Goal: Task Accomplishment & Management: Use online tool/utility

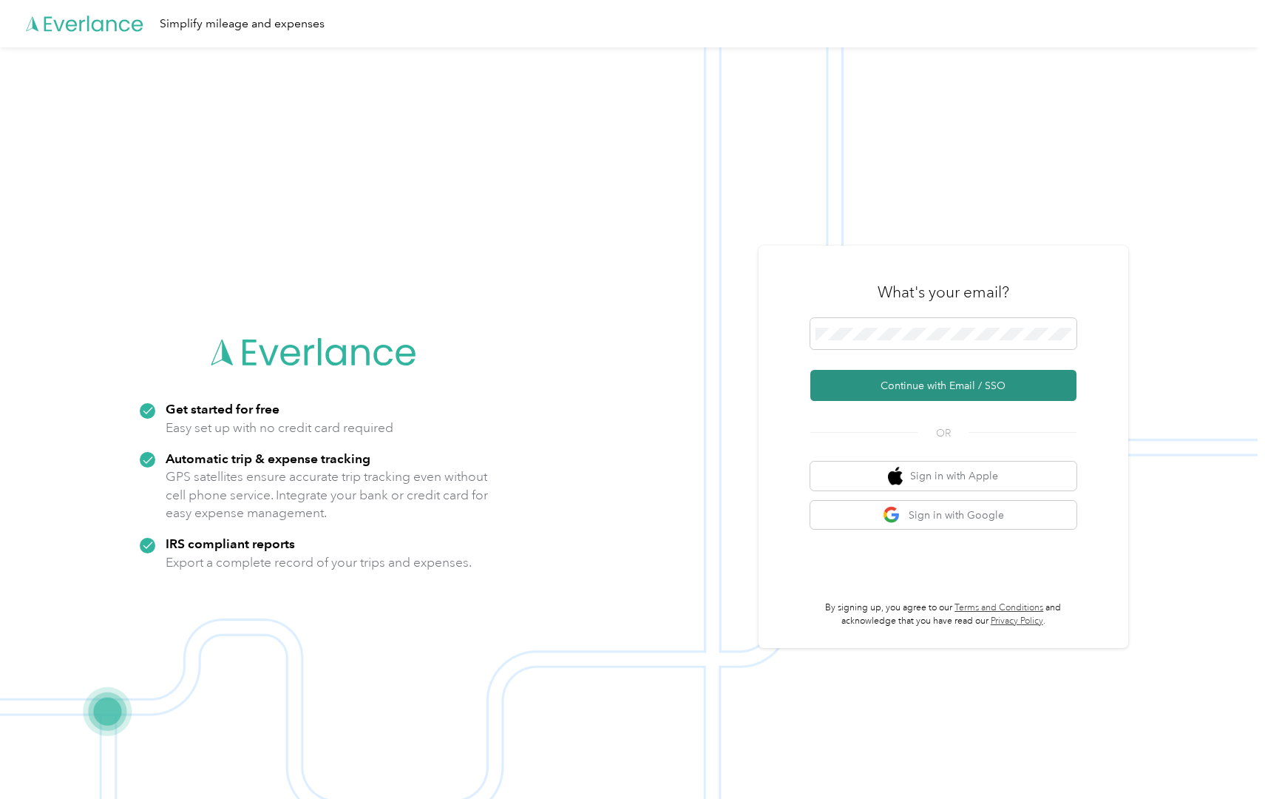
click at [950, 384] on button "Continue with Email / SSO" at bounding box center [943, 385] width 266 height 31
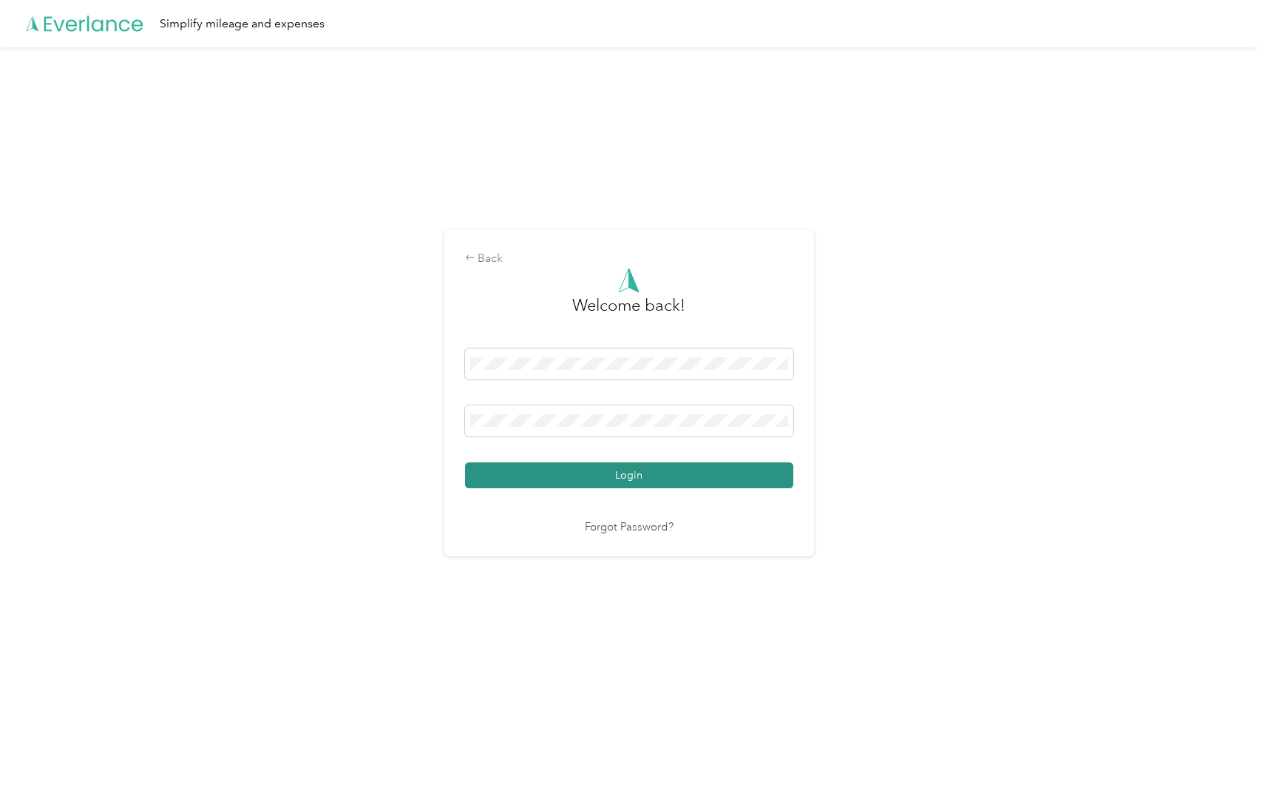
click at [574, 467] on button "Login" at bounding box center [629, 475] width 328 height 26
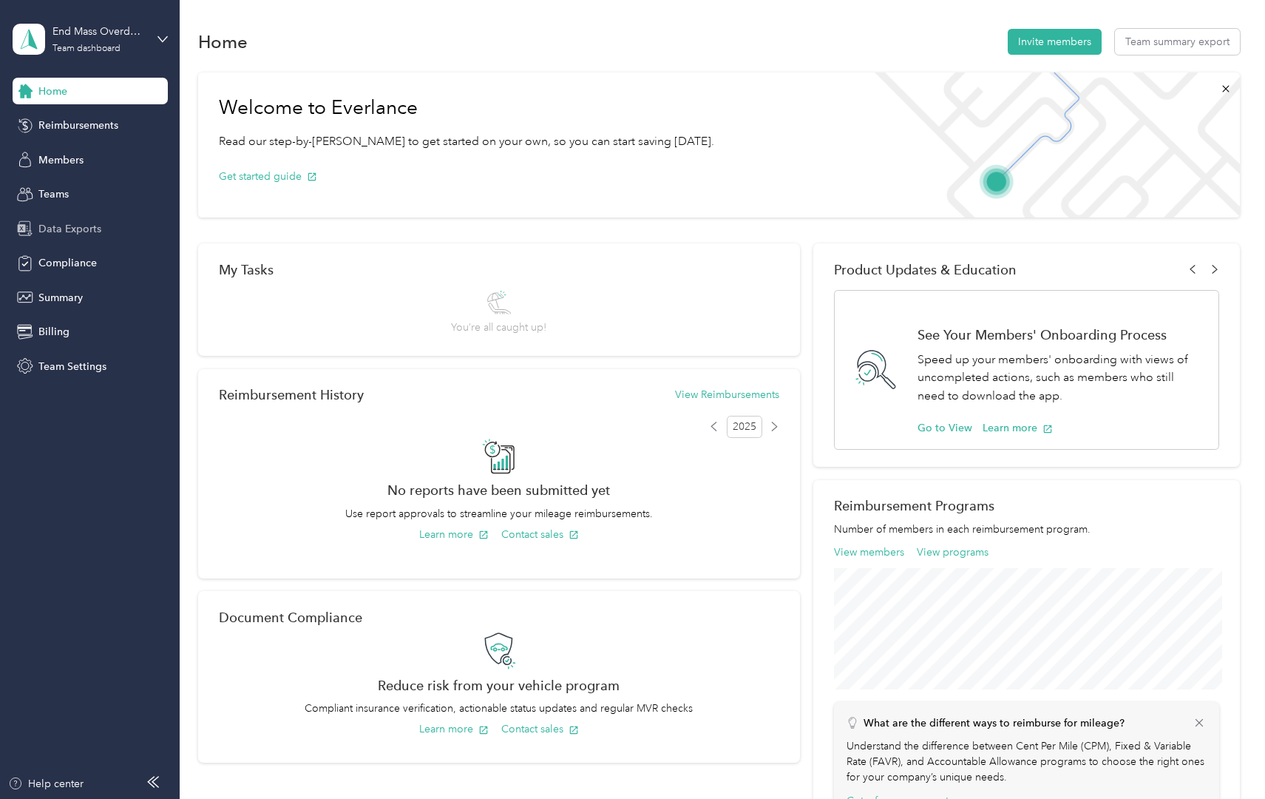
click at [73, 229] on span "Data Exports" at bounding box center [69, 229] width 63 height 16
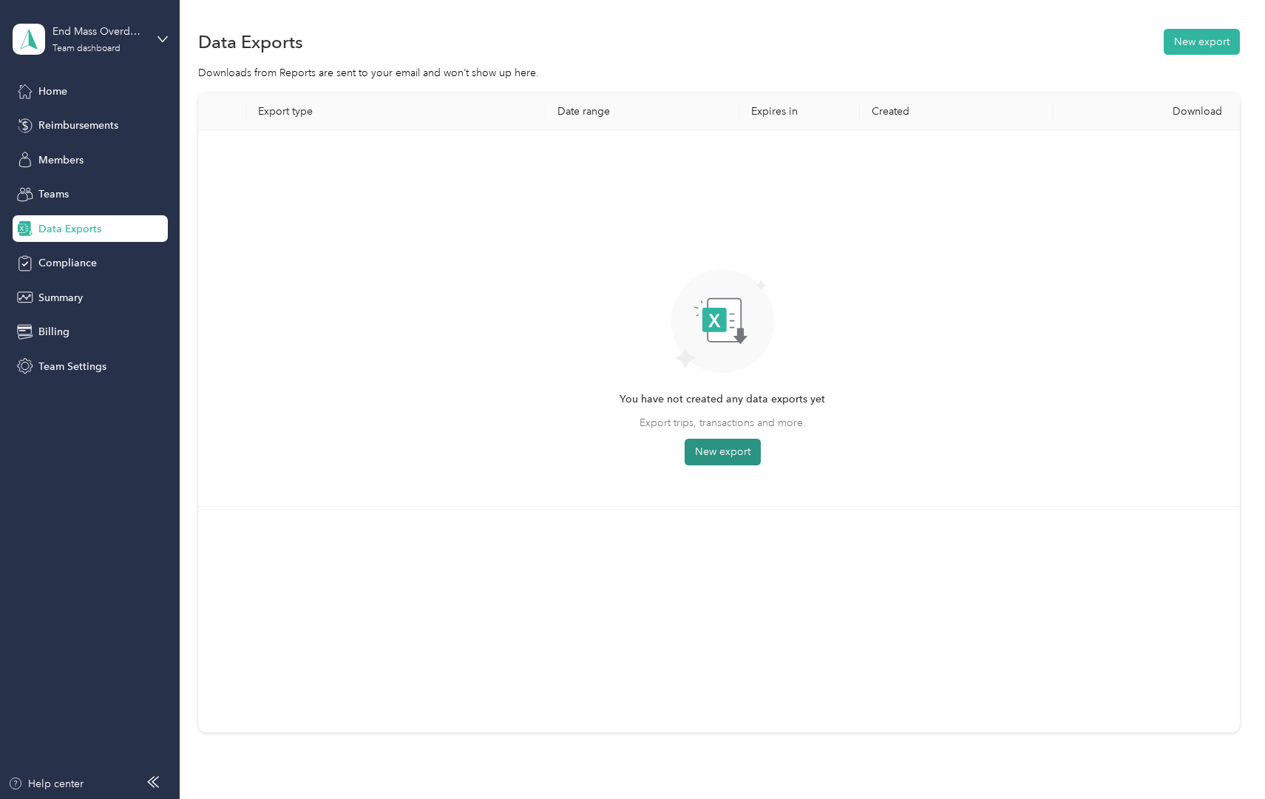
click at [720, 452] on button "New export" at bounding box center [723, 451] width 76 height 27
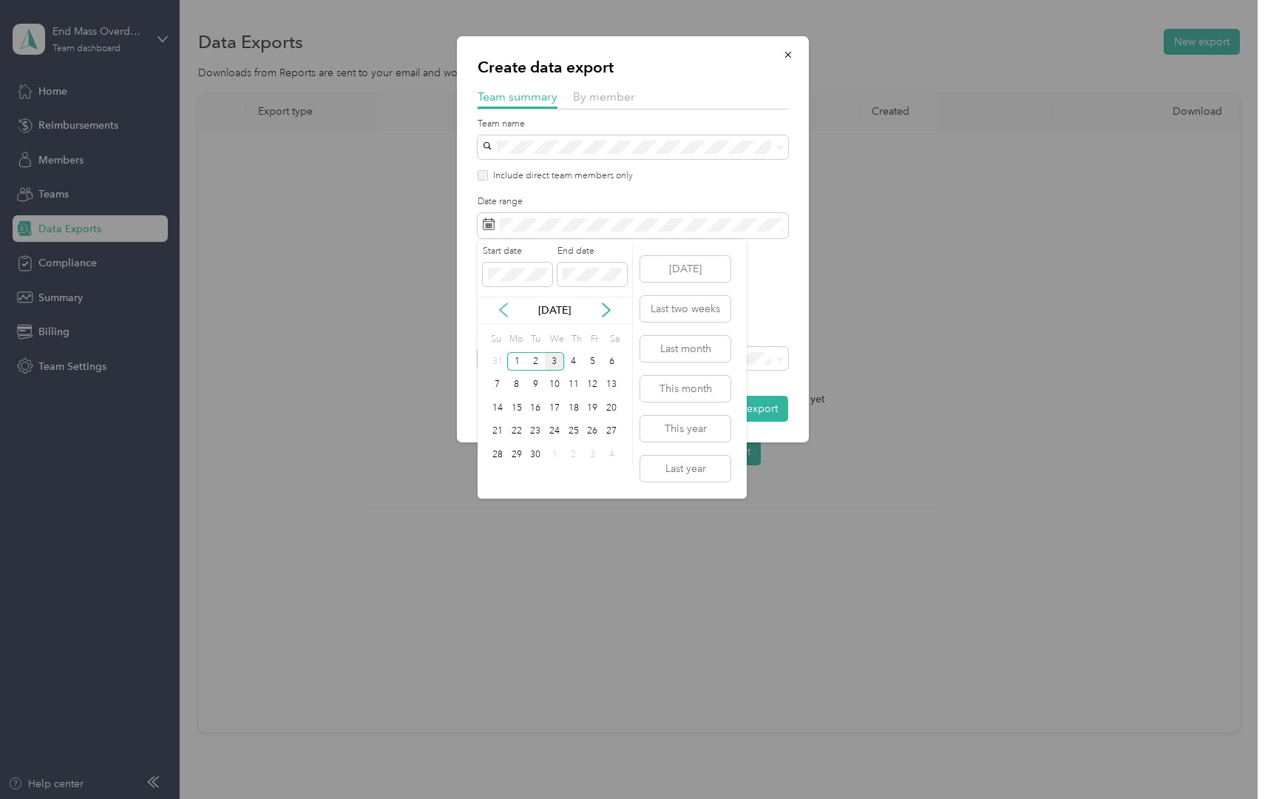
click at [498, 311] on icon at bounding box center [503, 309] width 15 height 15
click at [588, 359] on div "1" at bounding box center [592, 361] width 19 height 18
click at [498, 478] on div "31" at bounding box center [497, 478] width 19 height 18
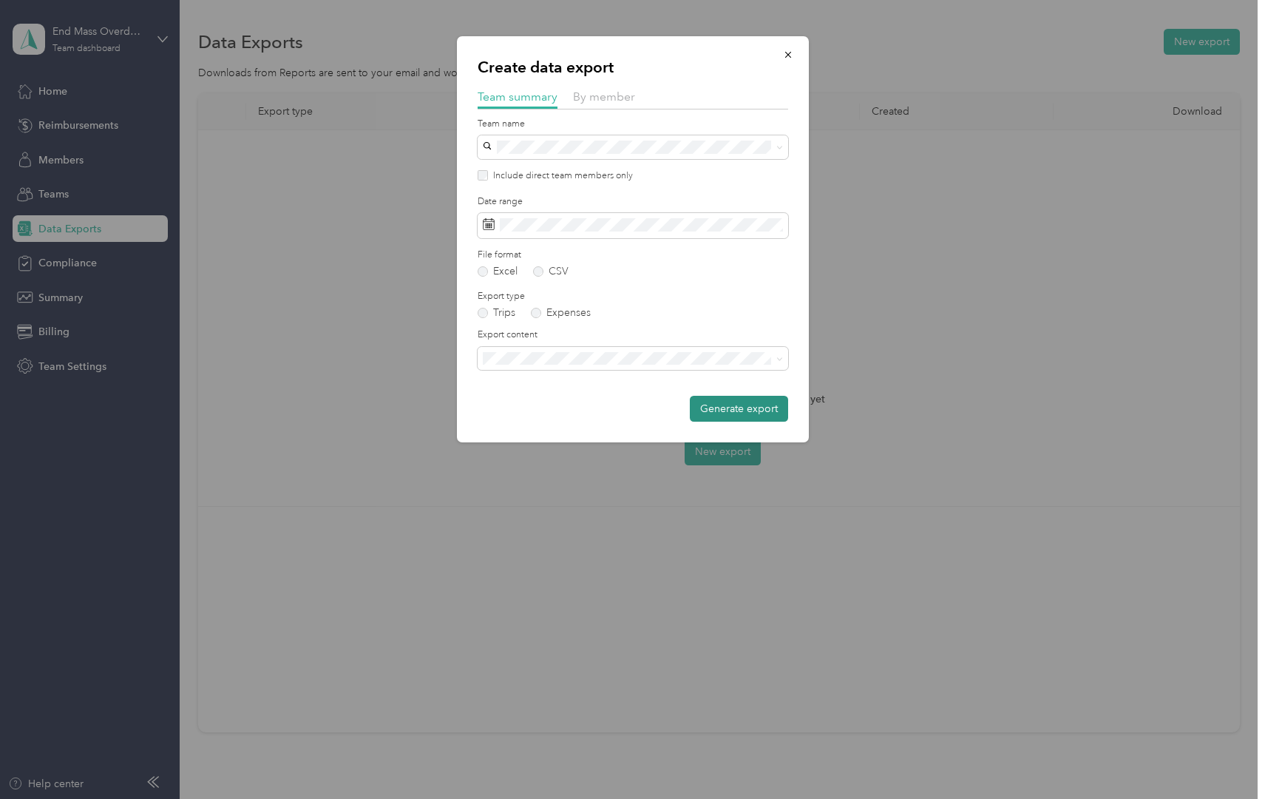
click at [726, 412] on button "Generate export" at bounding box center [739, 409] width 98 height 26
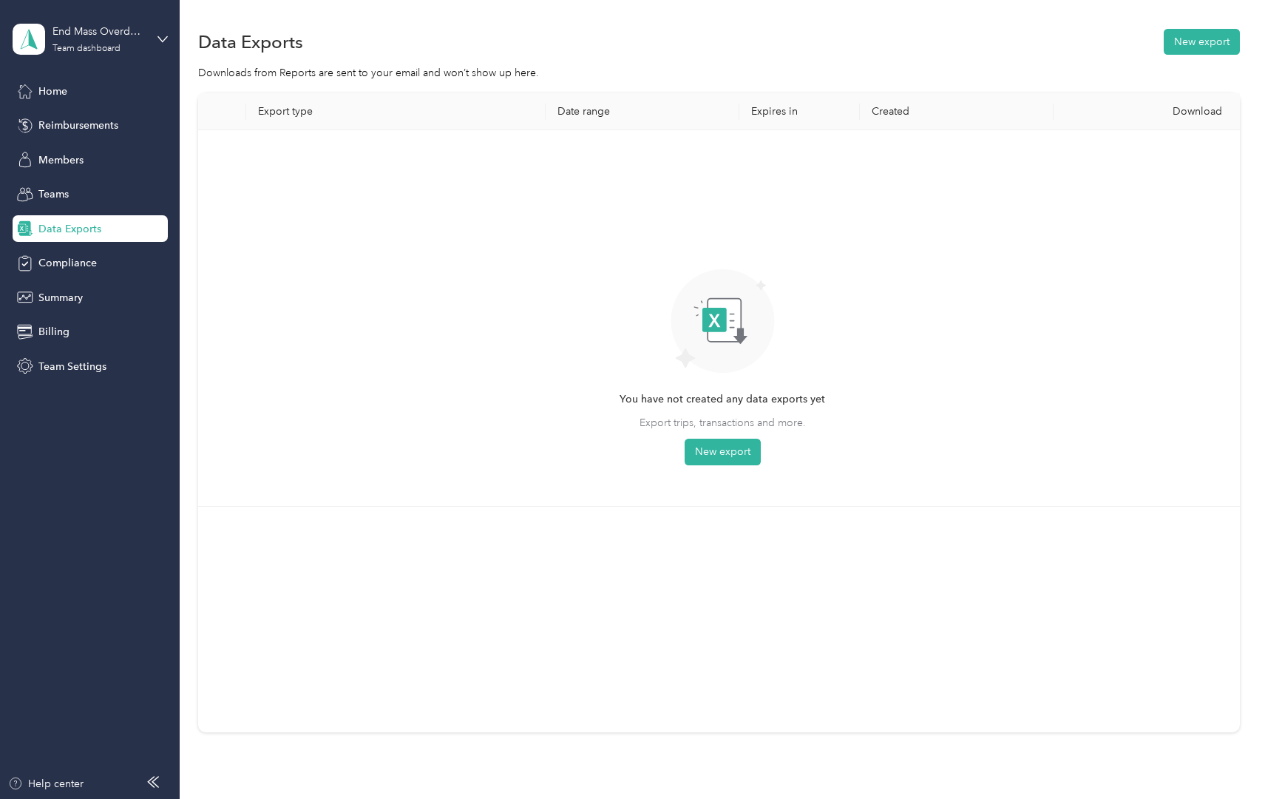
click at [1214, 116] on div "Download" at bounding box center [1150, 111] width 170 height 13
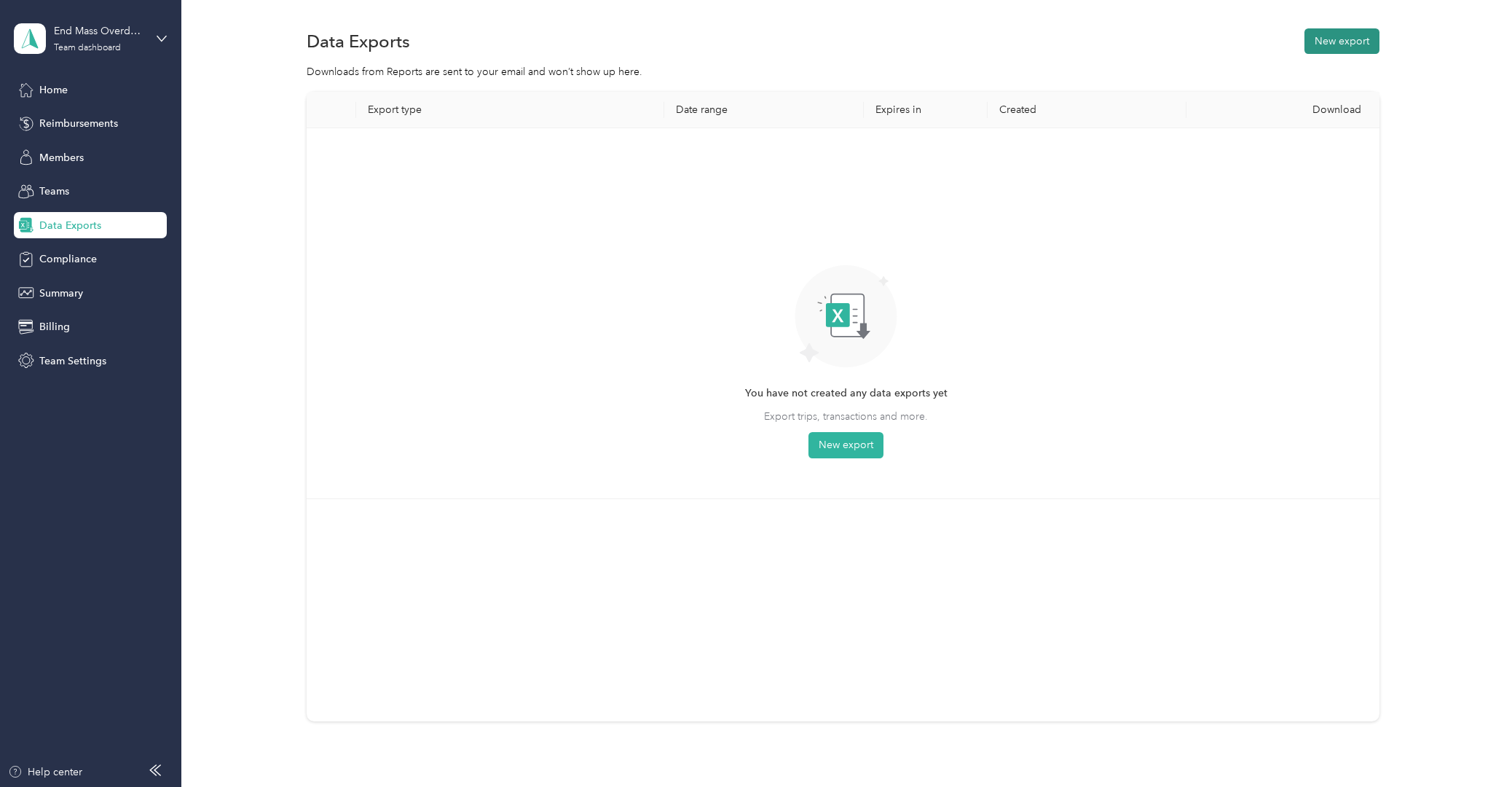
click at [1245, 46] on button "New export" at bounding box center [1342, 41] width 75 height 26
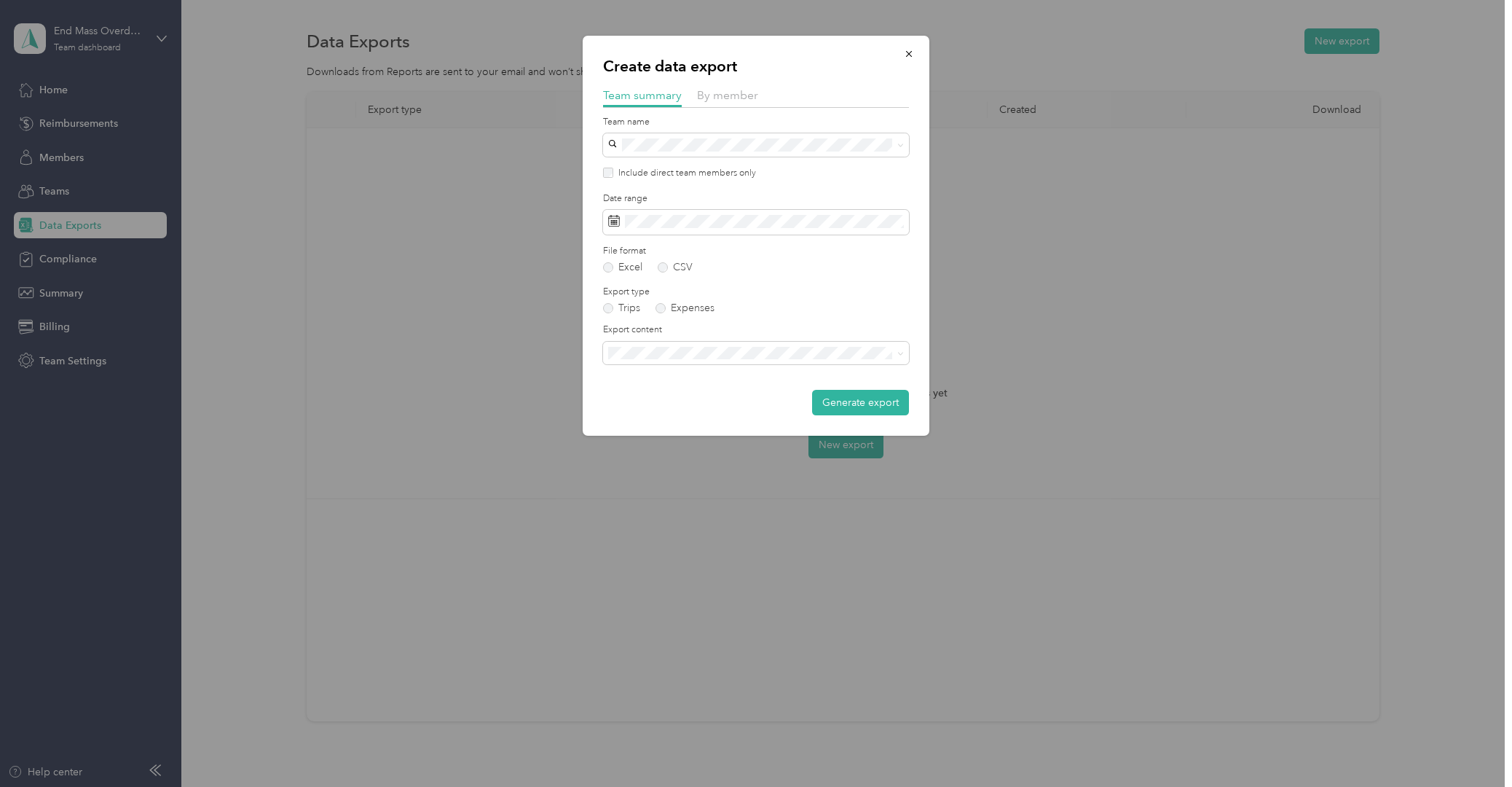
click at [689, 401] on span "Summary and full trips list" at bounding box center [672, 402] width 116 height 13
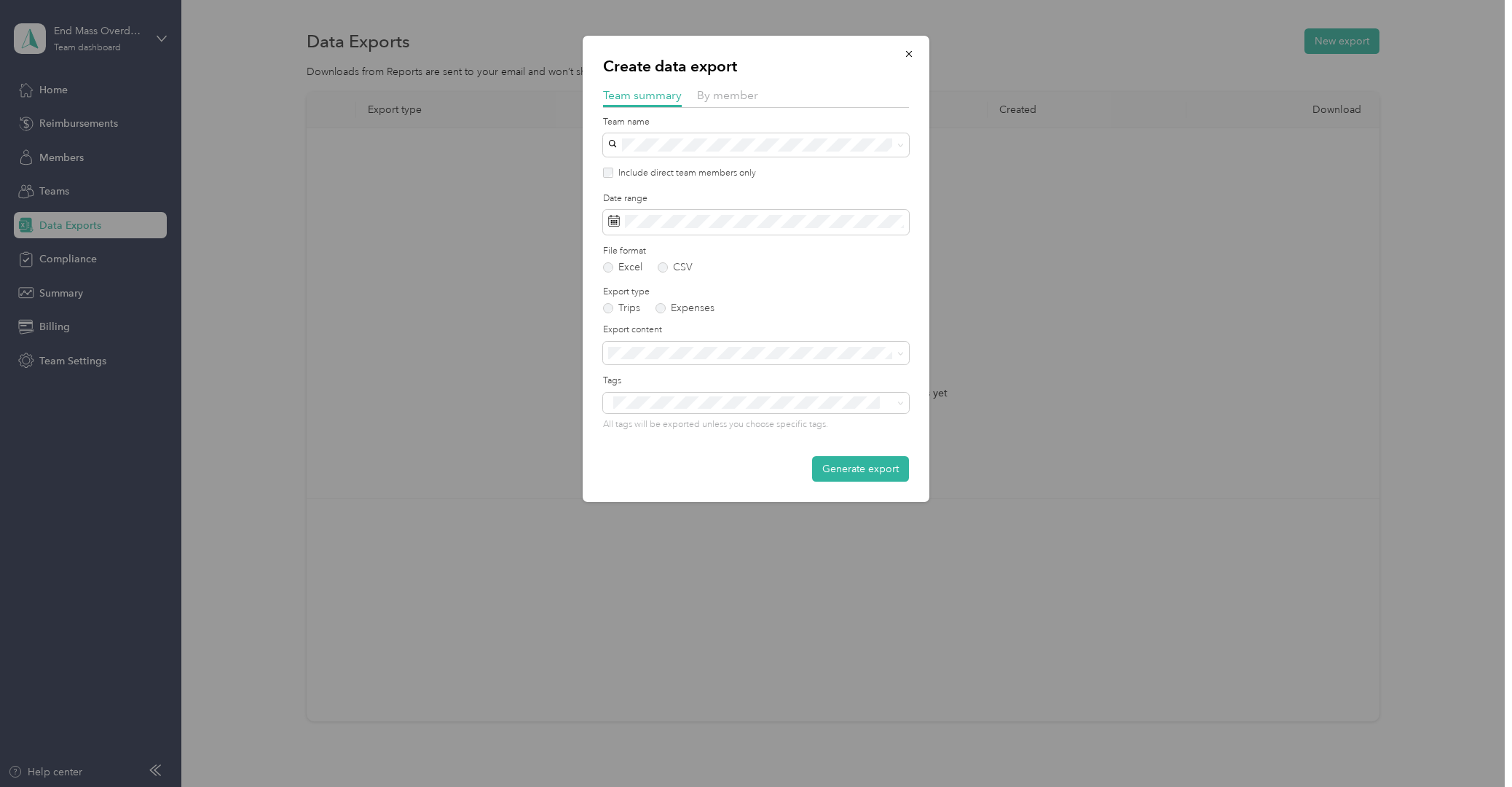
click at [784, 417] on div "All tags will be exported unless you choose specific tags." at bounding box center [756, 412] width 306 height 38
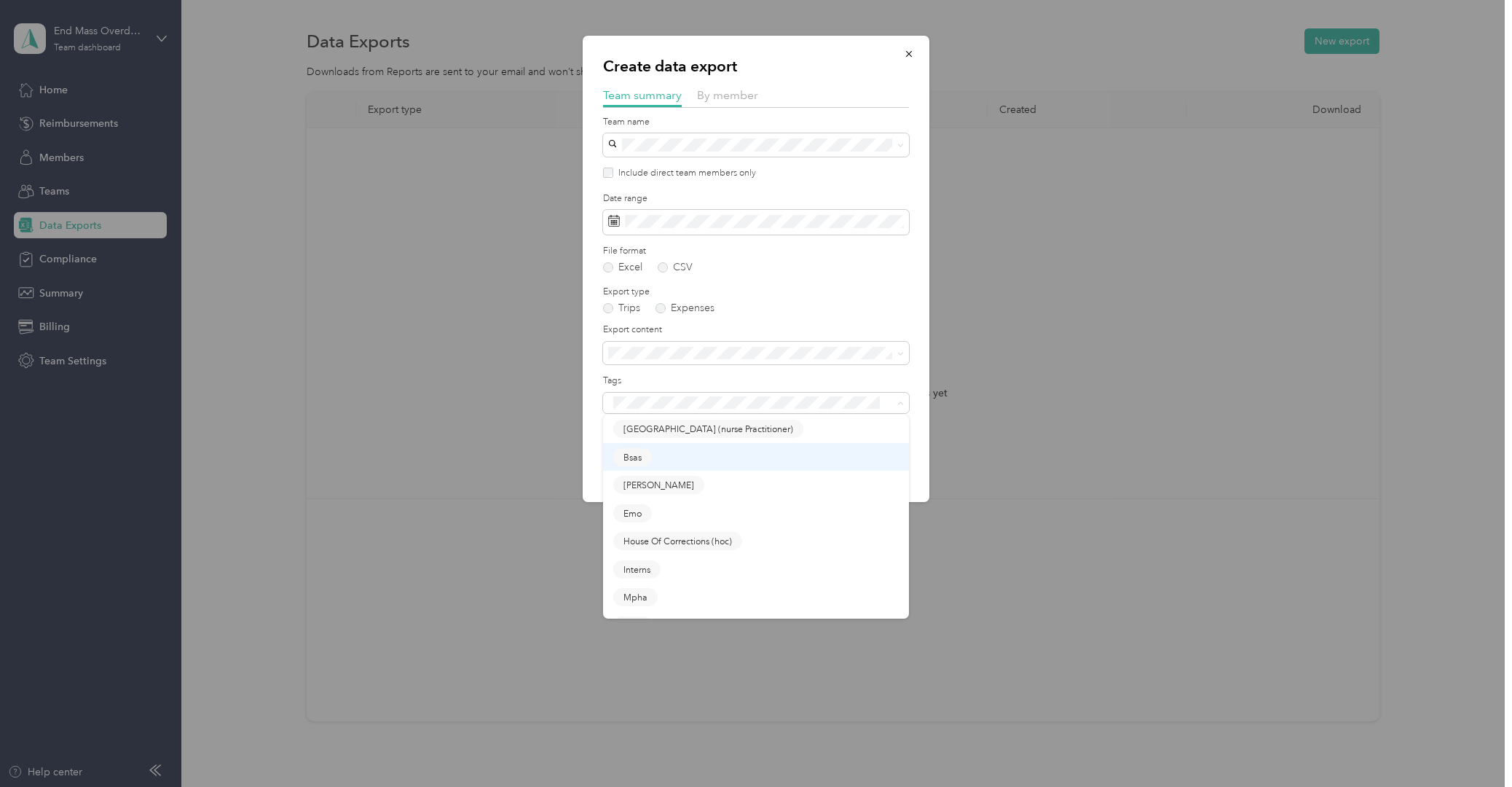
click at [647, 454] on button "Bsas" at bounding box center [632, 457] width 38 height 18
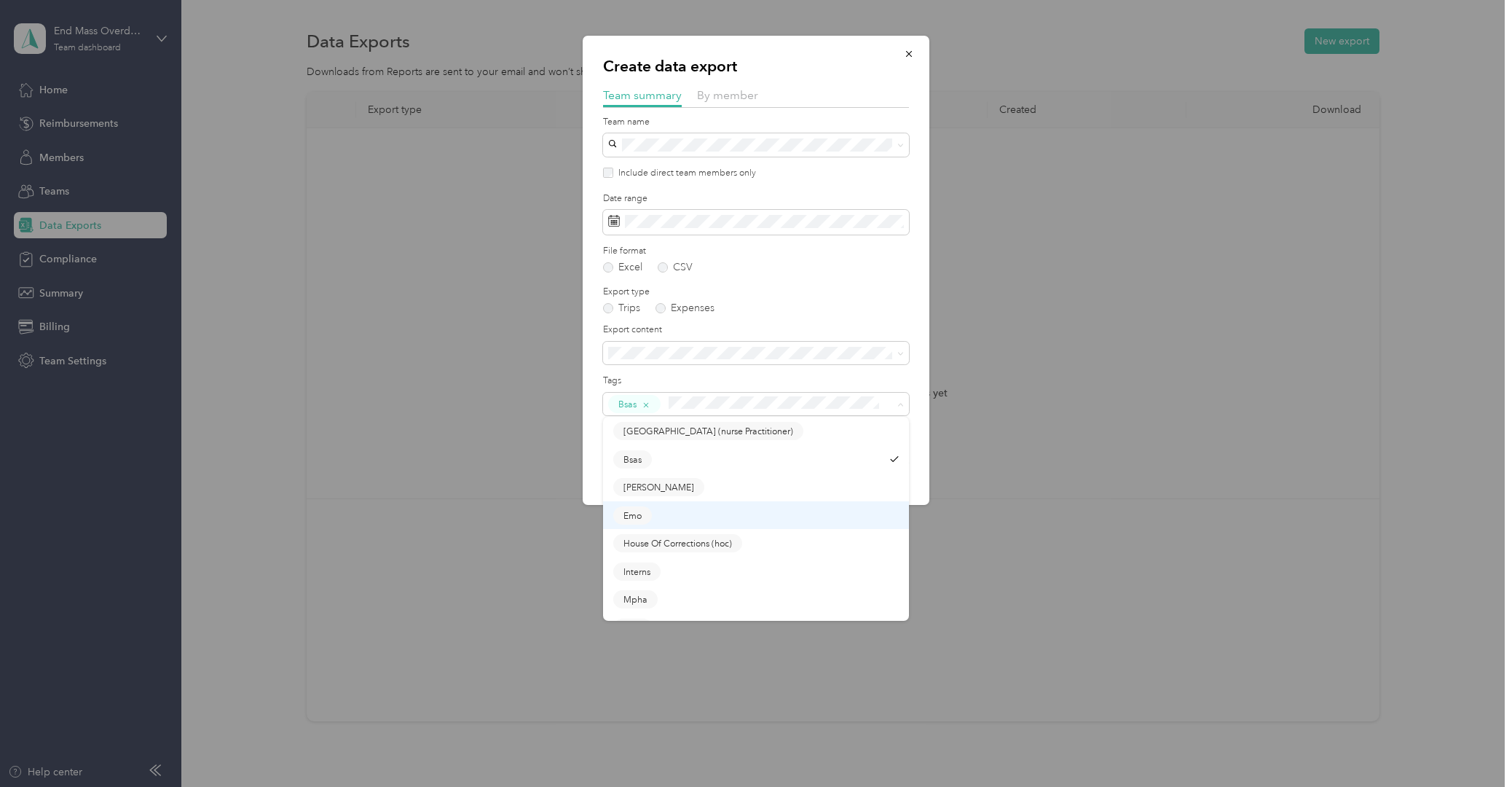
click at [640, 517] on span "Emo" at bounding box center [632, 514] width 18 height 13
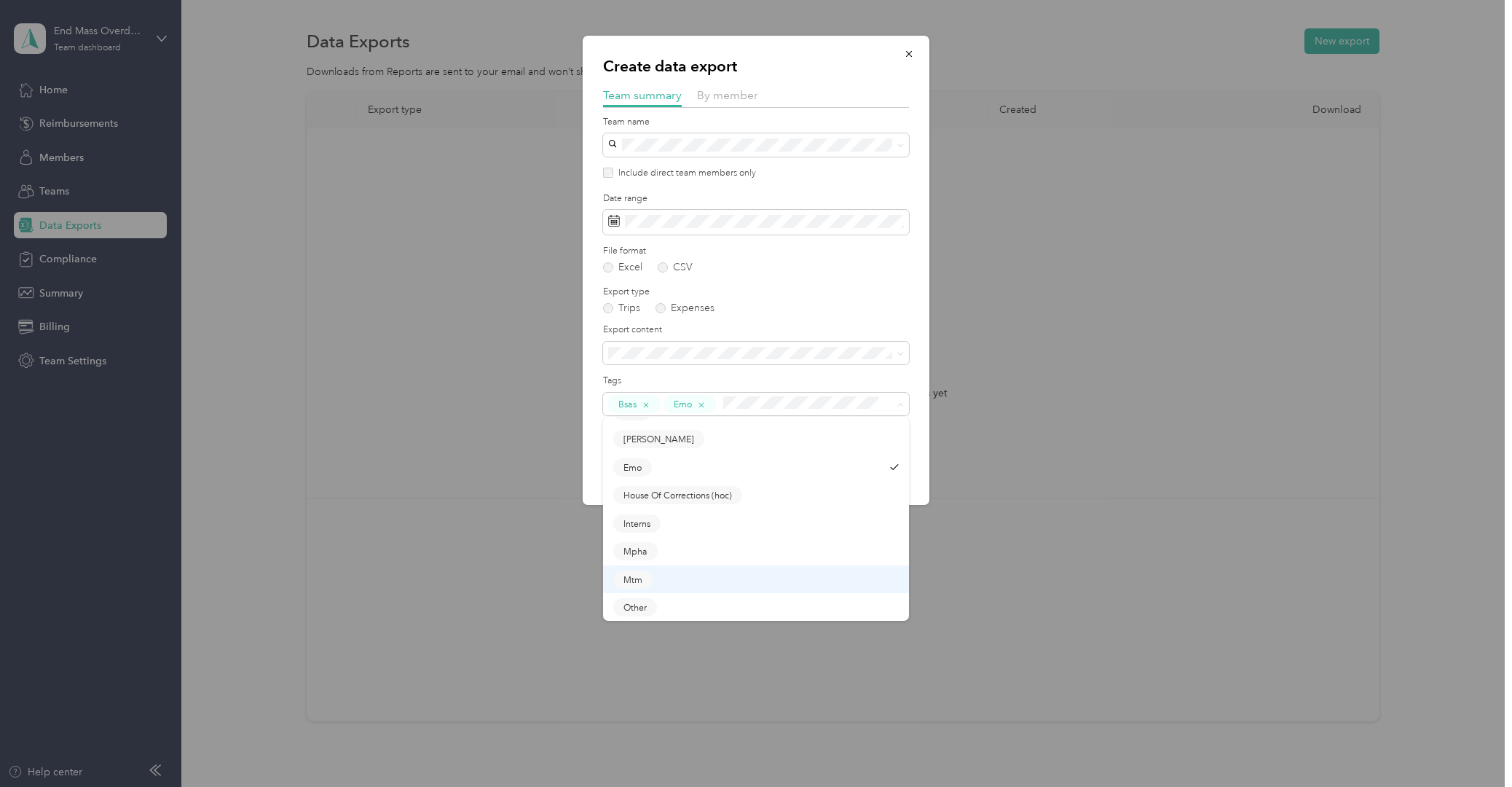
click at [643, 578] on button "Mtm" at bounding box center [633, 579] width 39 height 18
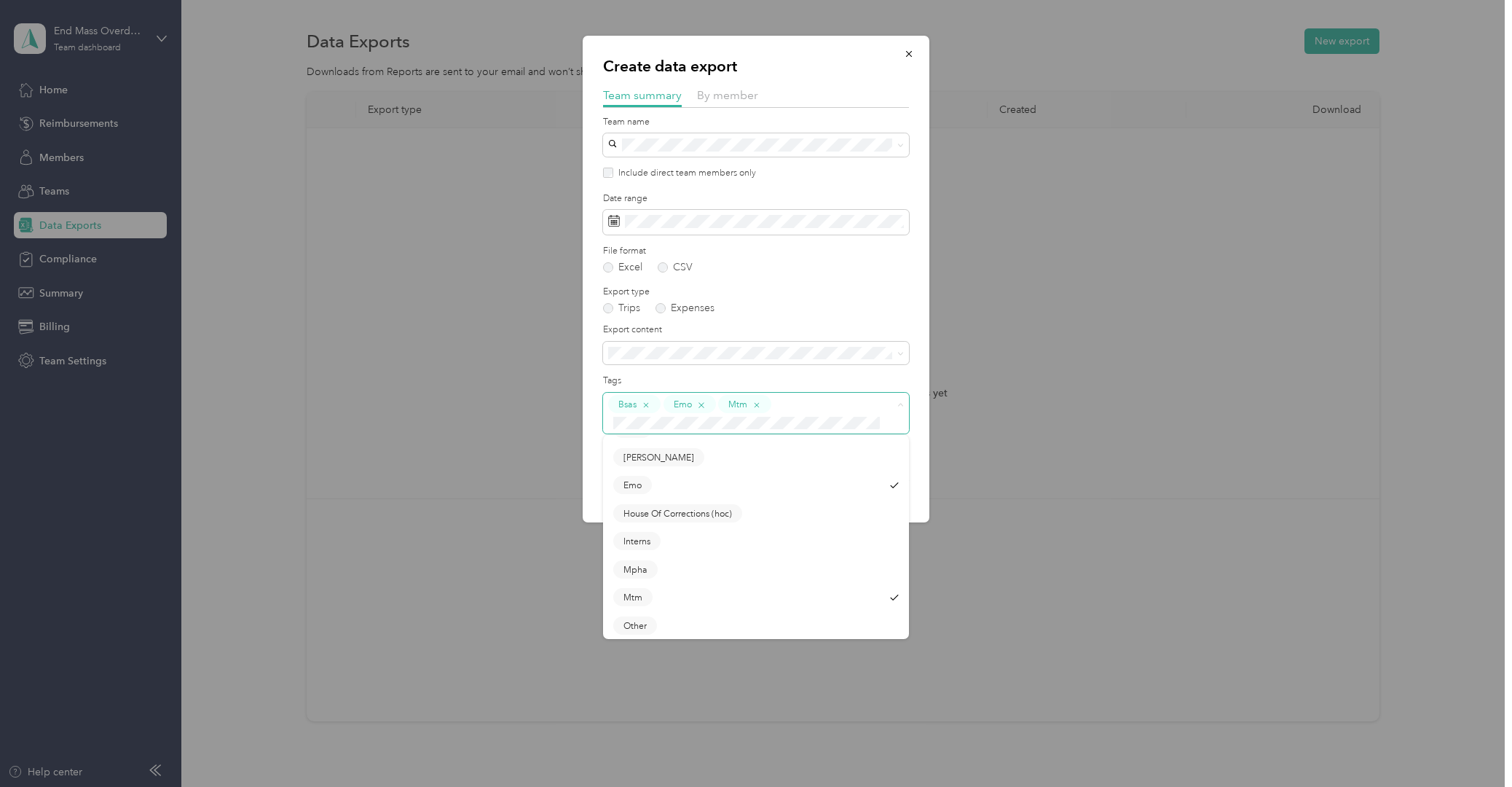
click at [704, 405] on icon "button" at bounding box center [701, 405] width 10 height 10
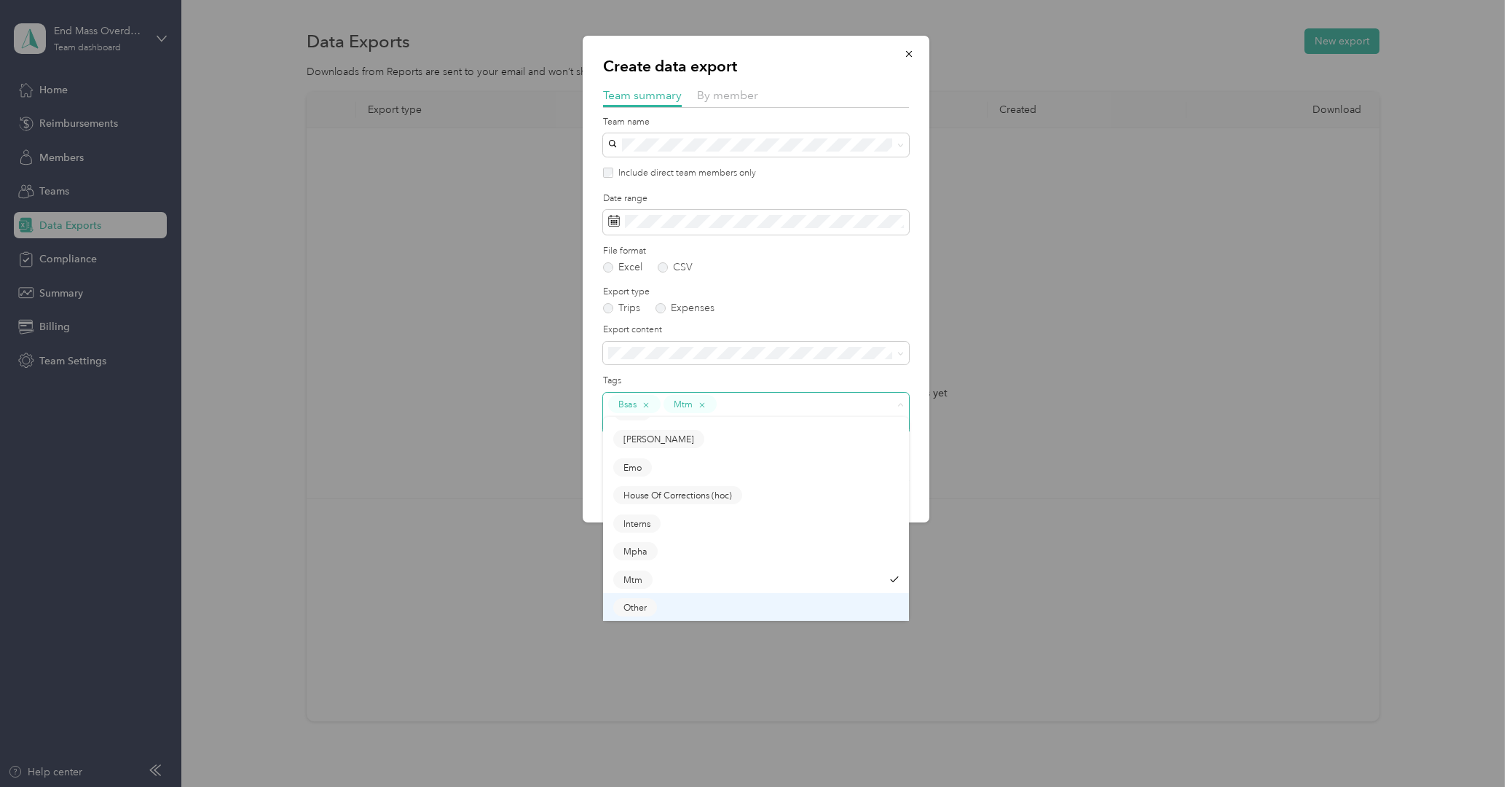
click at [632, 602] on span "Other" at bounding box center [635, 607] width 24 height 13
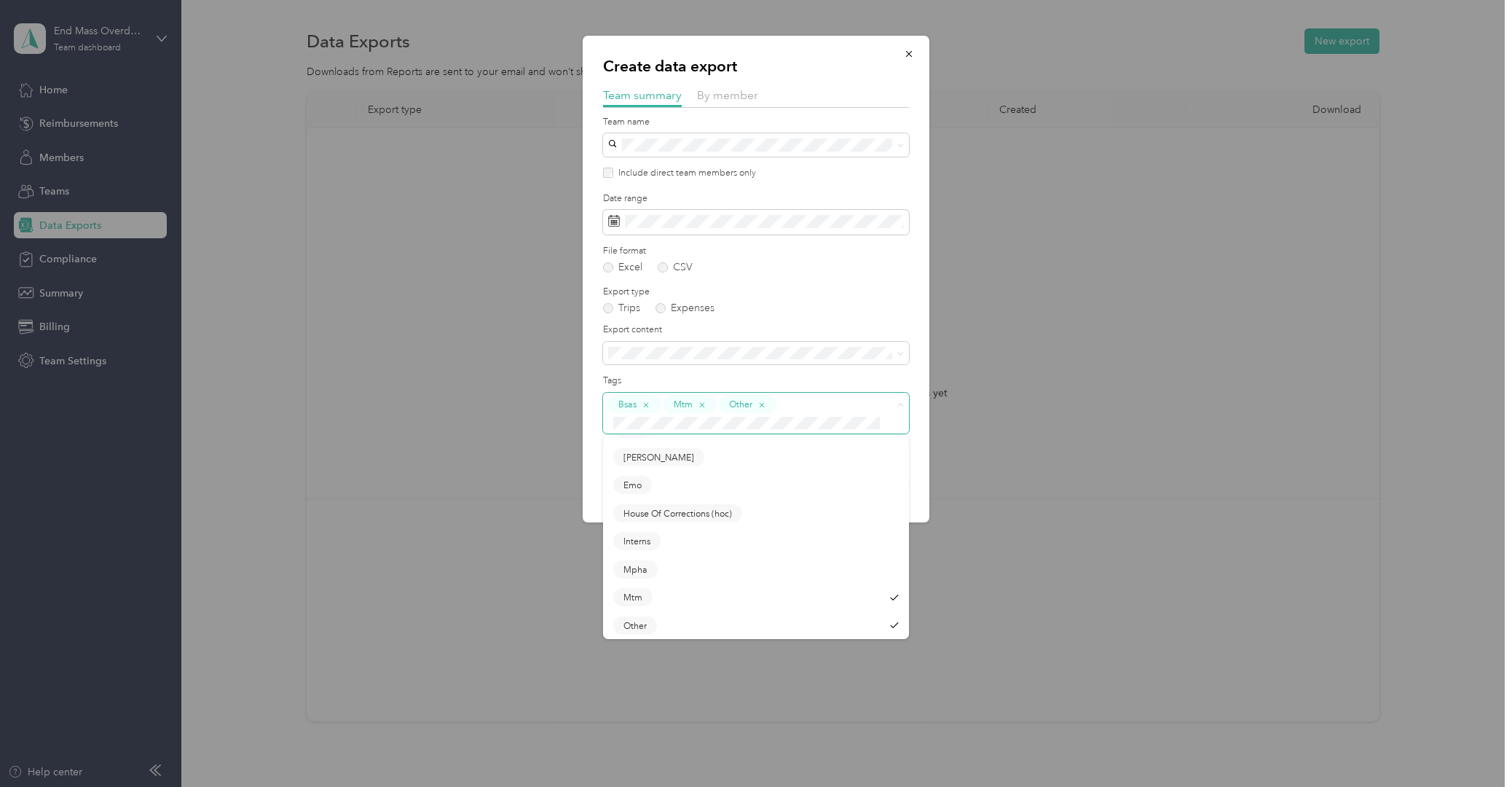
click at [873, 281] on form "Team name Include direct team members only Date range File format Excel CSV Exp…" at bounding box center [756, 309] width 306 height 387
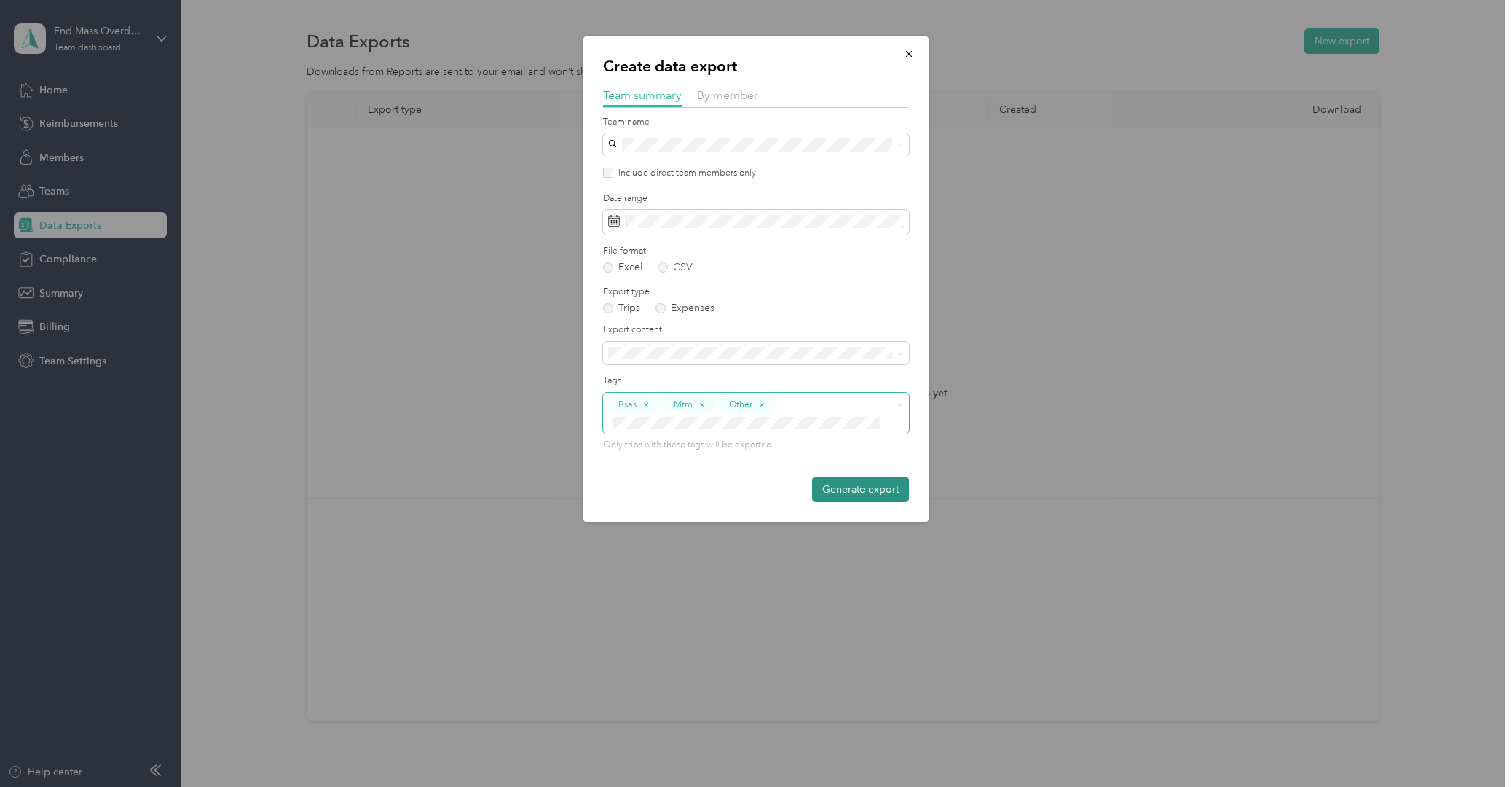
click at [879, 482] on button "Generate export" at bounding box center [860, 490] width 97 height 26
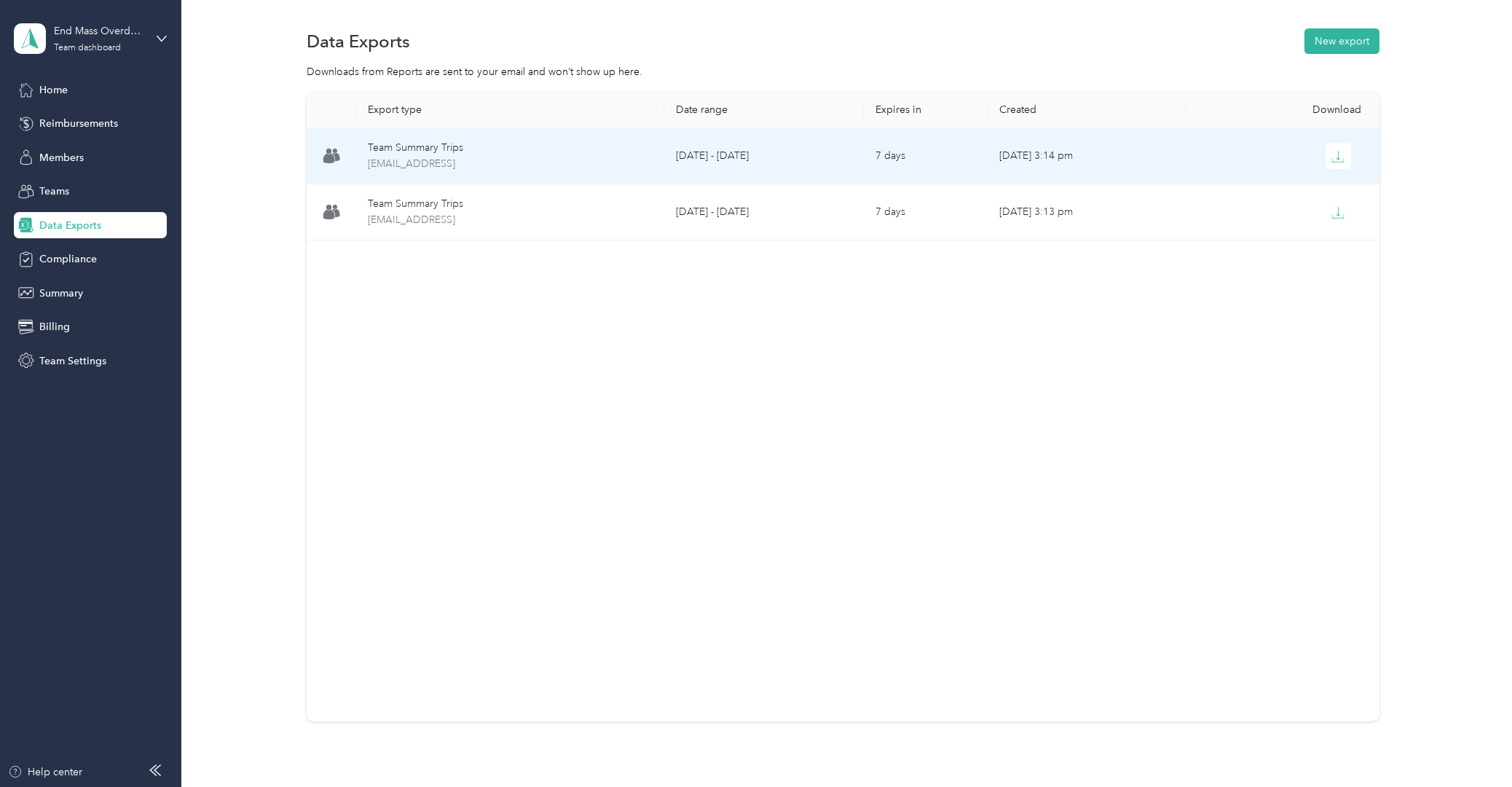
scroll to position [4, 0]
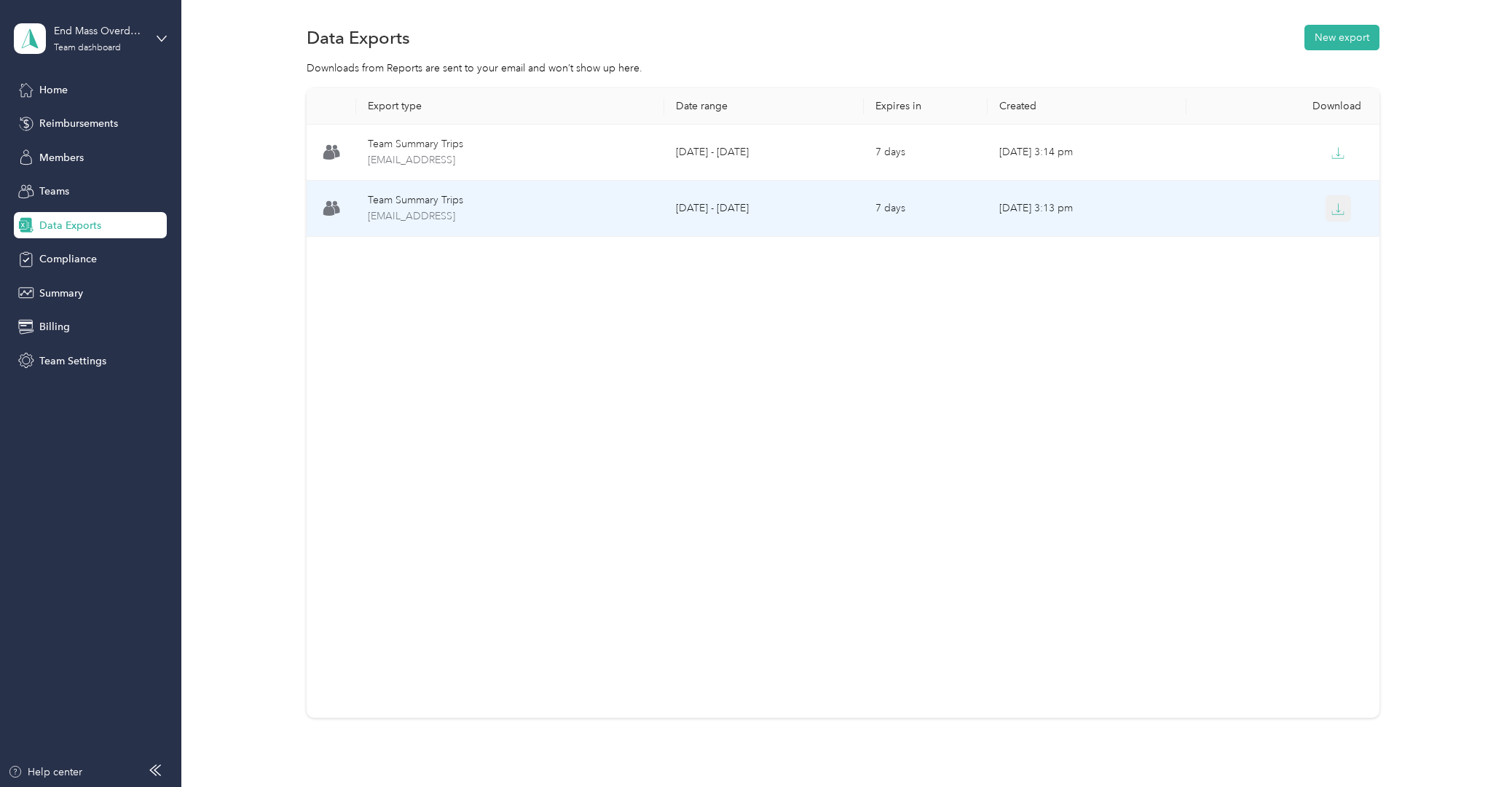
click at [1245, 211] on icon "button" at bounding box center [1338, 209] width 13 height 13
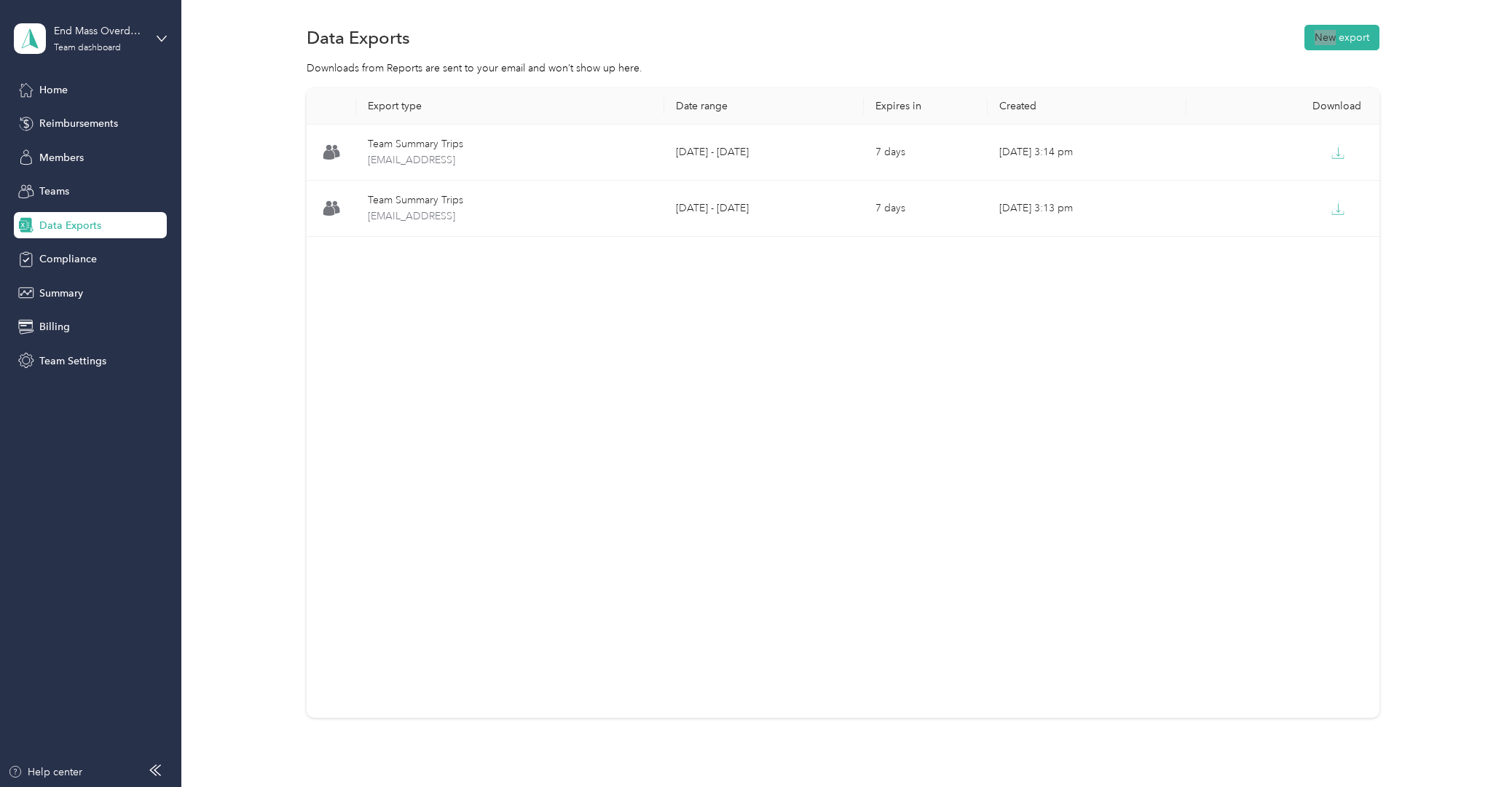
click at [1130, 15] on div "Data Exports New export Downloads from Reports are sent to your email and won’t…" at bounding box center [842, 422] width 1323 height 851
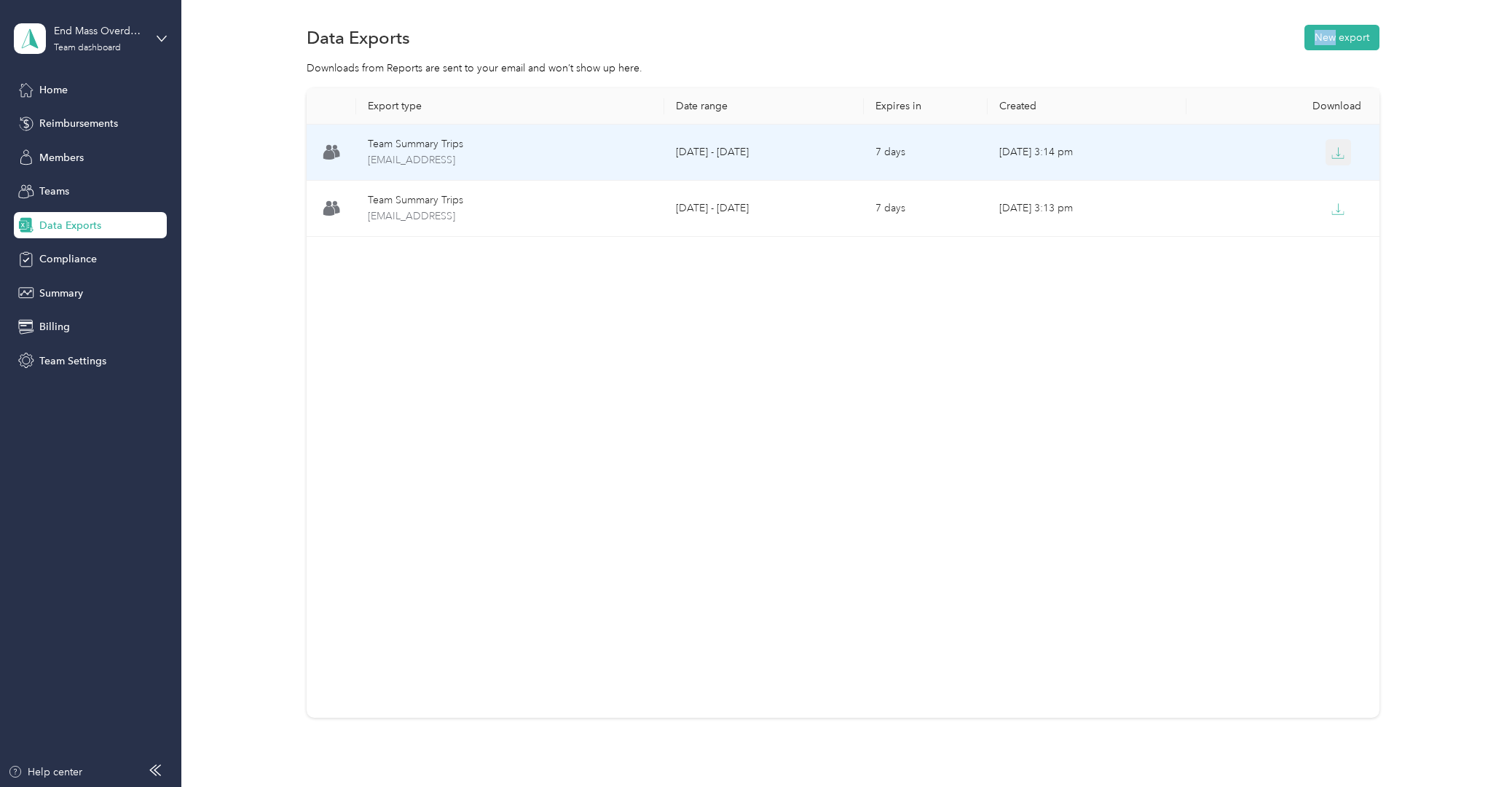
click at [1245, 153] on icon "button" at bounding box center [1338, 153] width 13 height 13
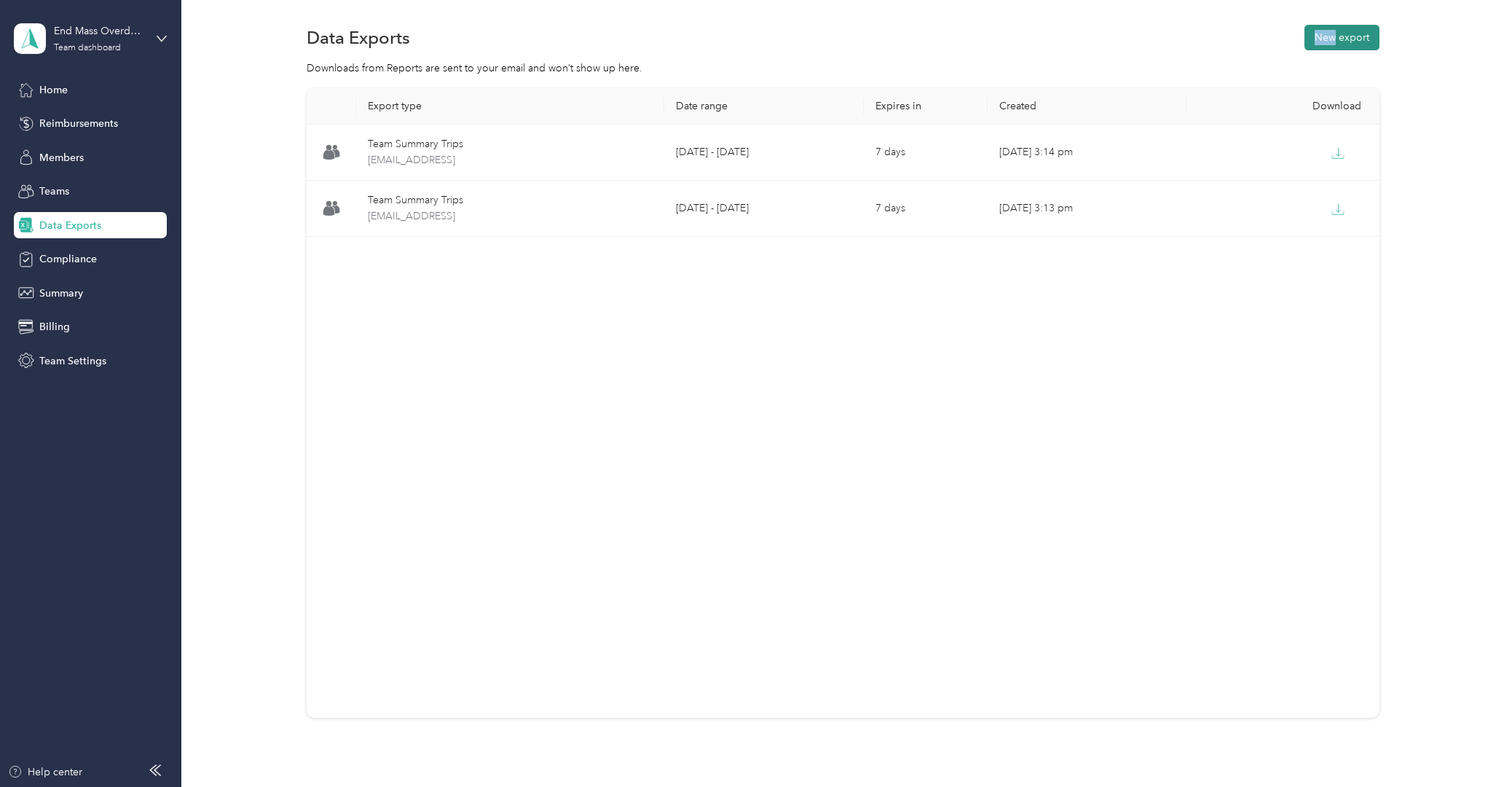
click at [1245, 36] on button "New export" at bounding box center [1342, 37] width 75 height 26
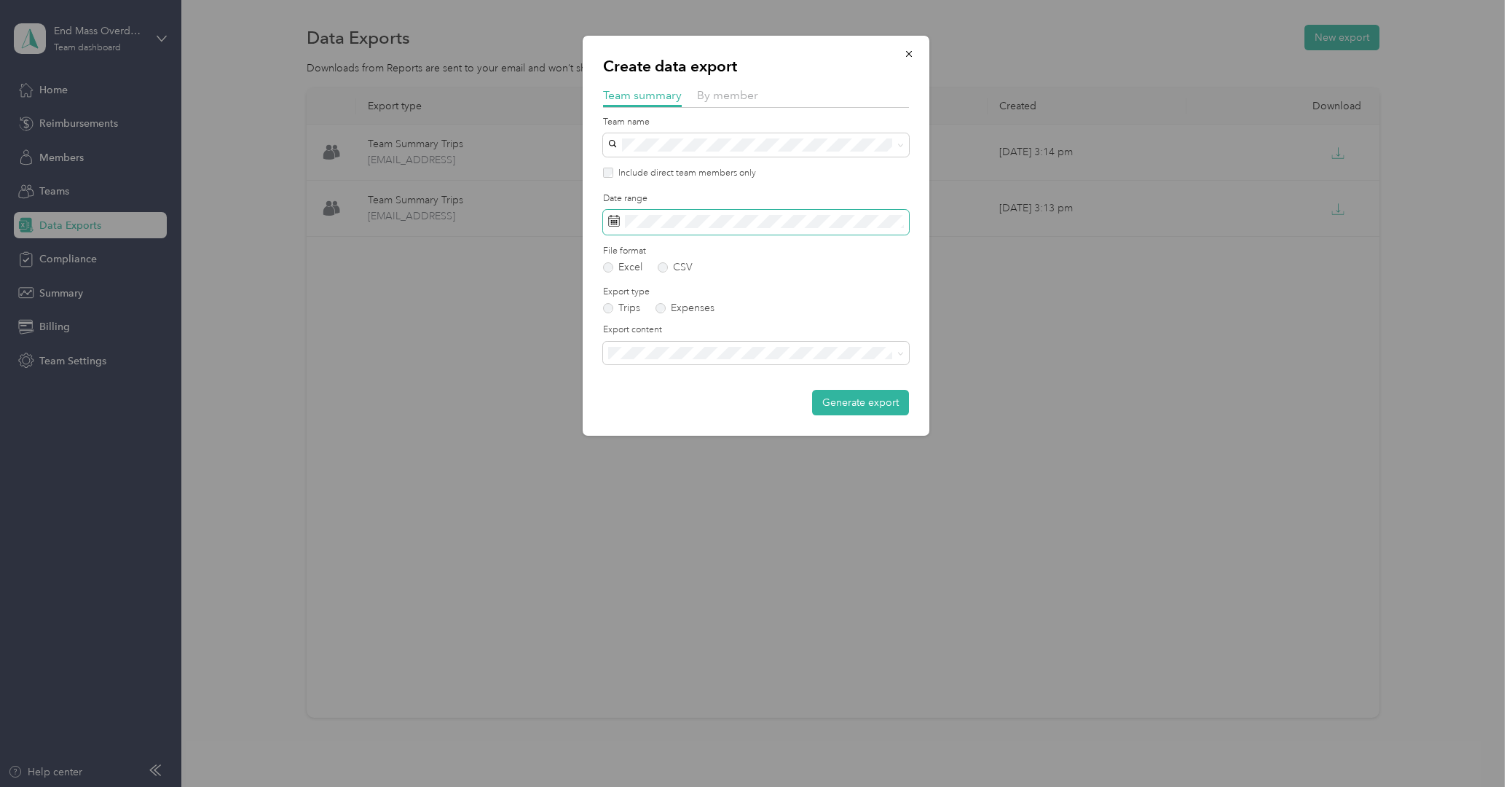
click at [622, 229] on span at bounding box center [756, 222] width 306 height 25
click at [619, 225] on icon at bounding box center [614, 221] width 12 height 12
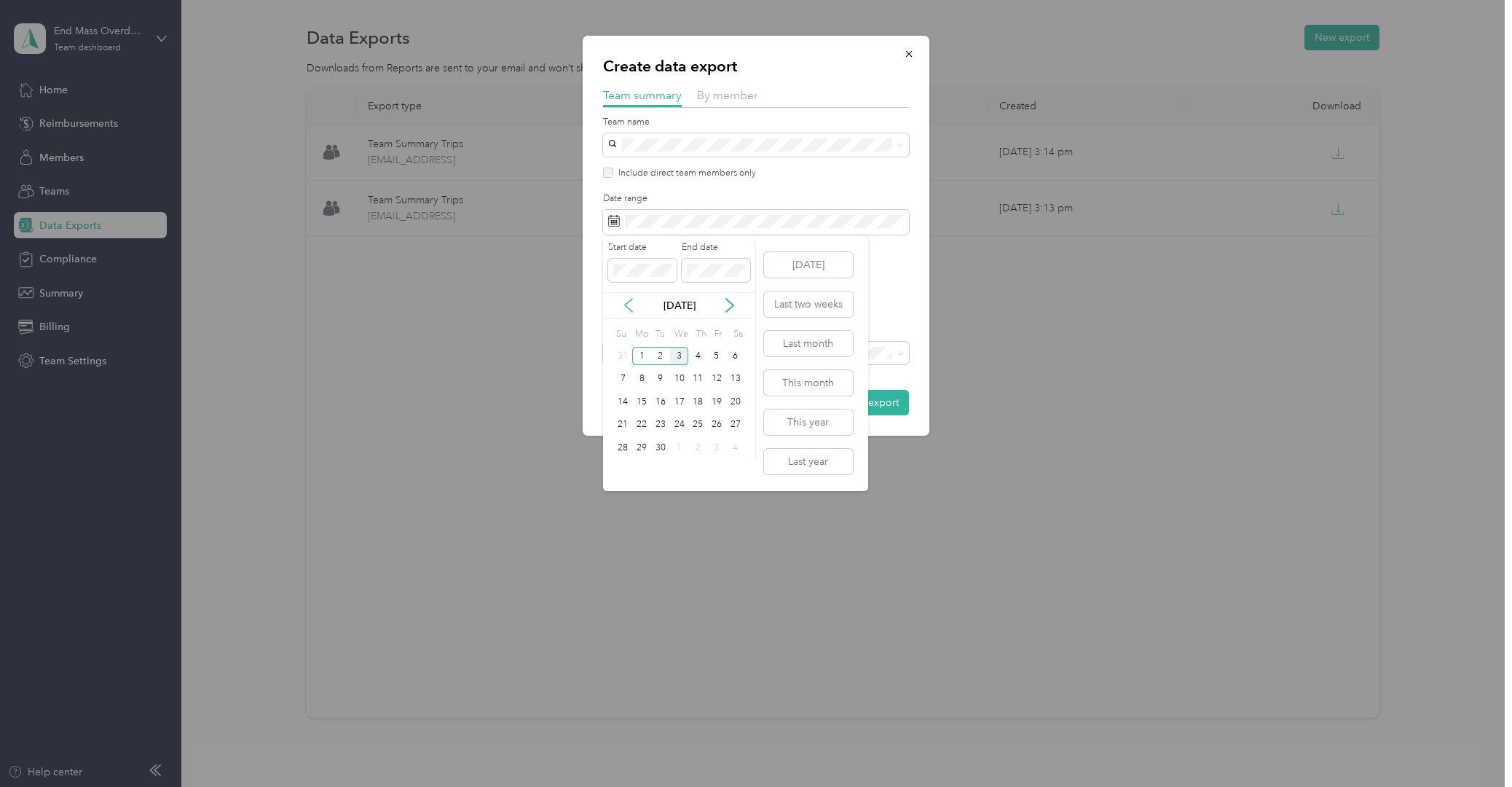
click at [632, 303] on icon at bounding box center [628, 304] width 15 height 15
click at [716, 357] on div "1" at bounding box center [716, 356] width 19 height 18
click at [625, 466] on div "31" at bounding box center [623, 471] width 19 height 18
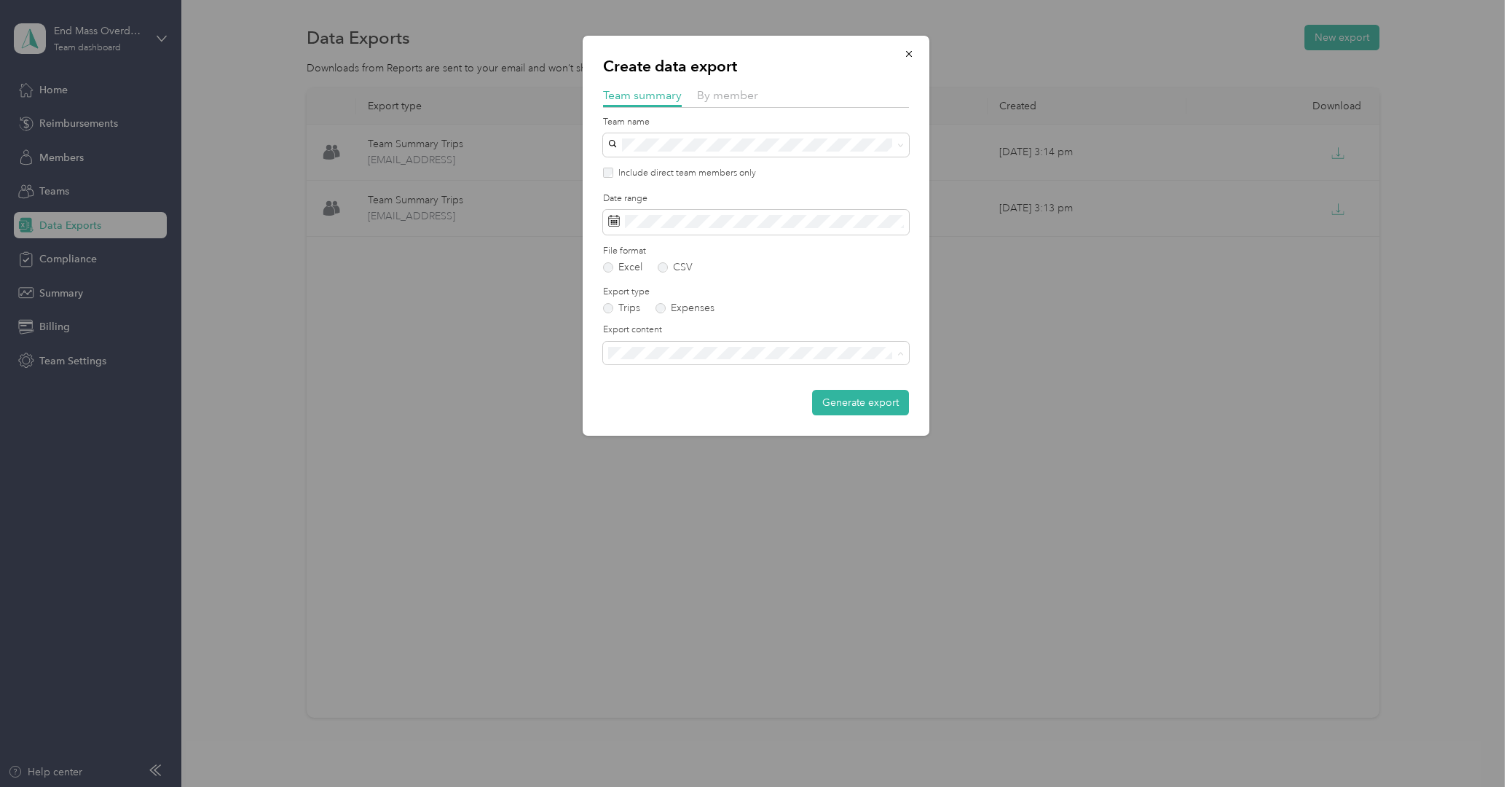
click at [670, 404] on div "Summary and full trips list" at bounding box center [756, 404] width 286 height 16
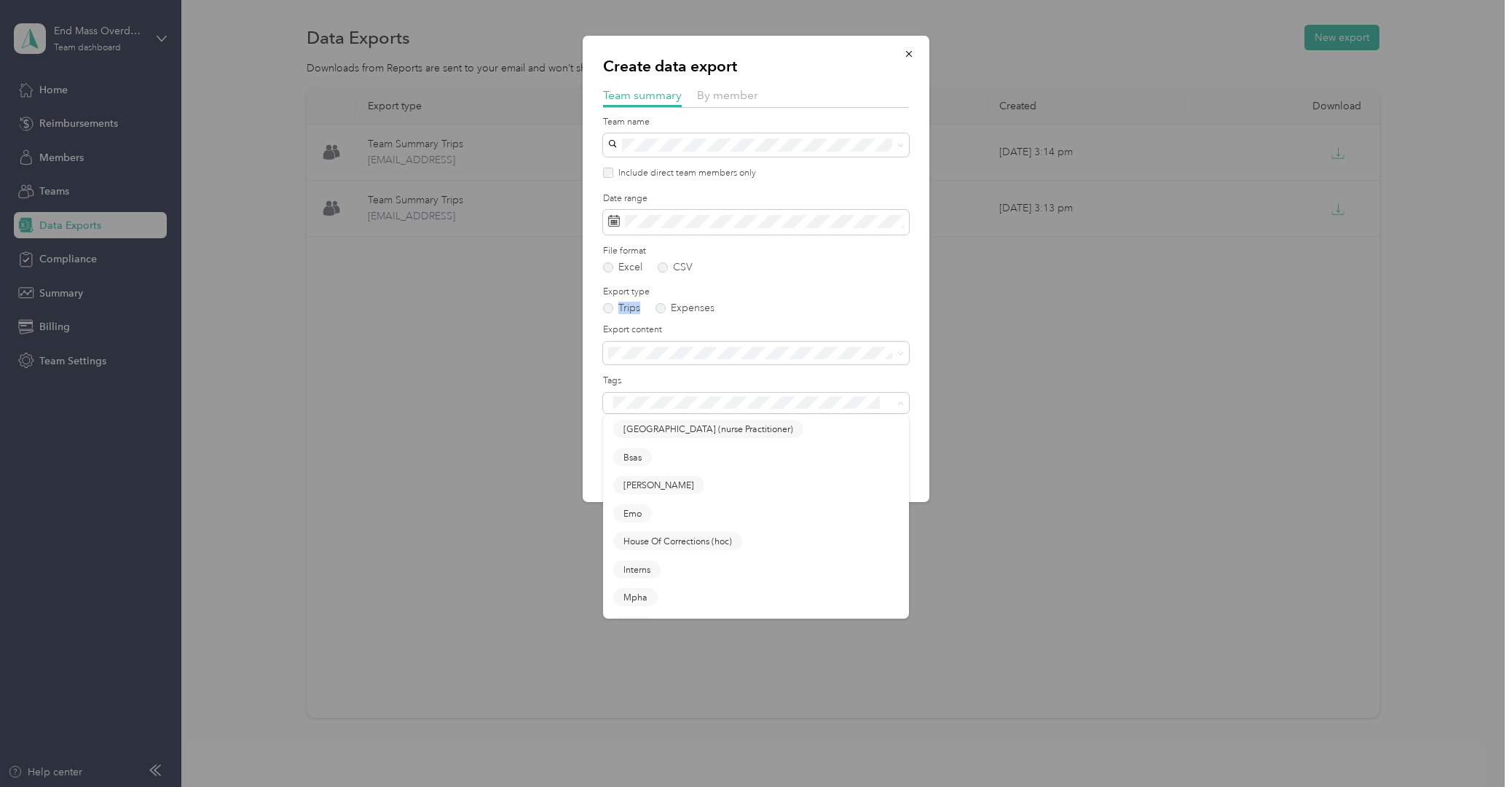
click at [792, 300] on div "Export type Trips Expenses" at bounding box center [756, 299] width 306 height 29
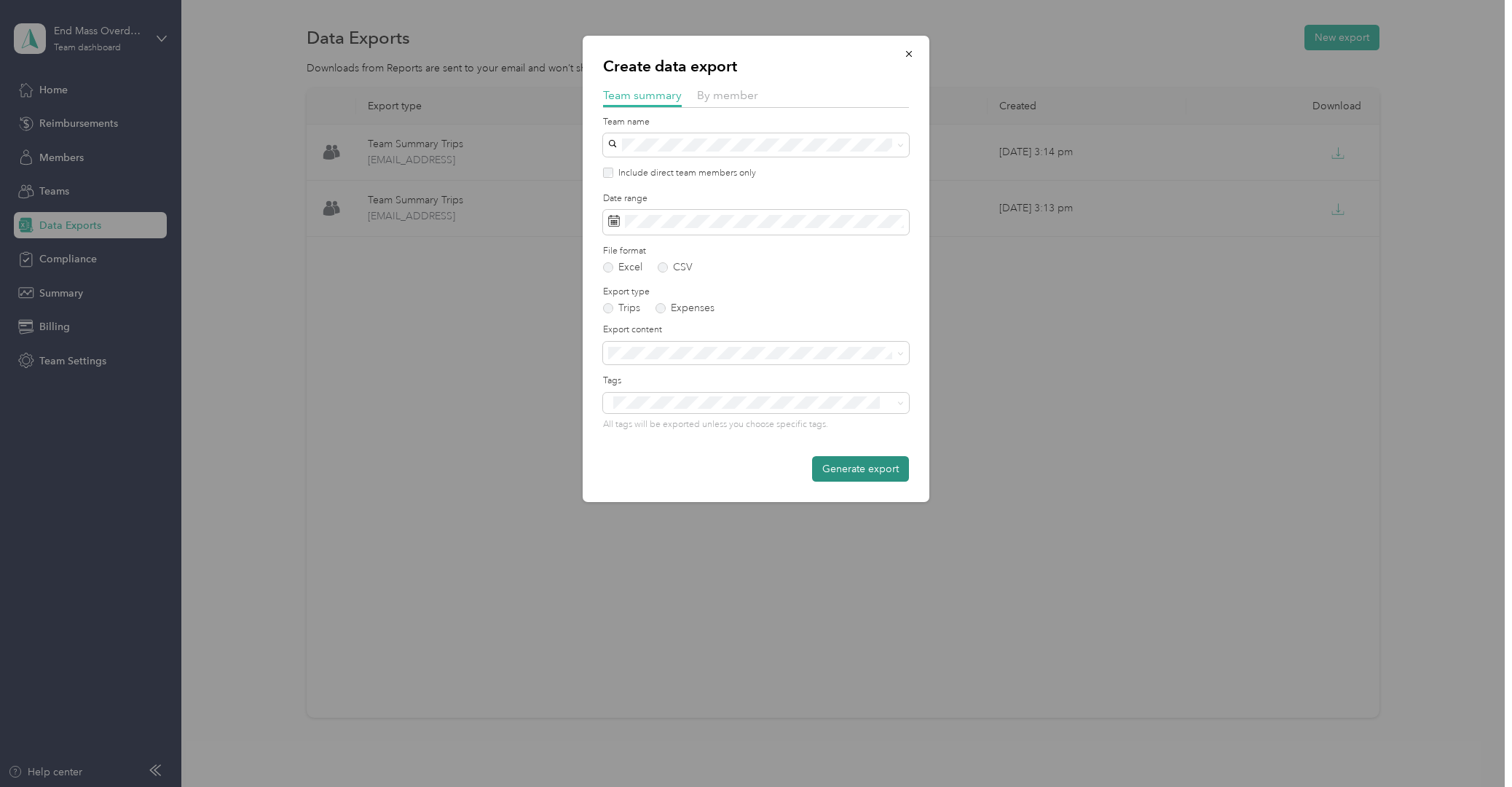
click at [860, 468] on button "Generate export" at bounding box center [860, 469] width 97 height 26
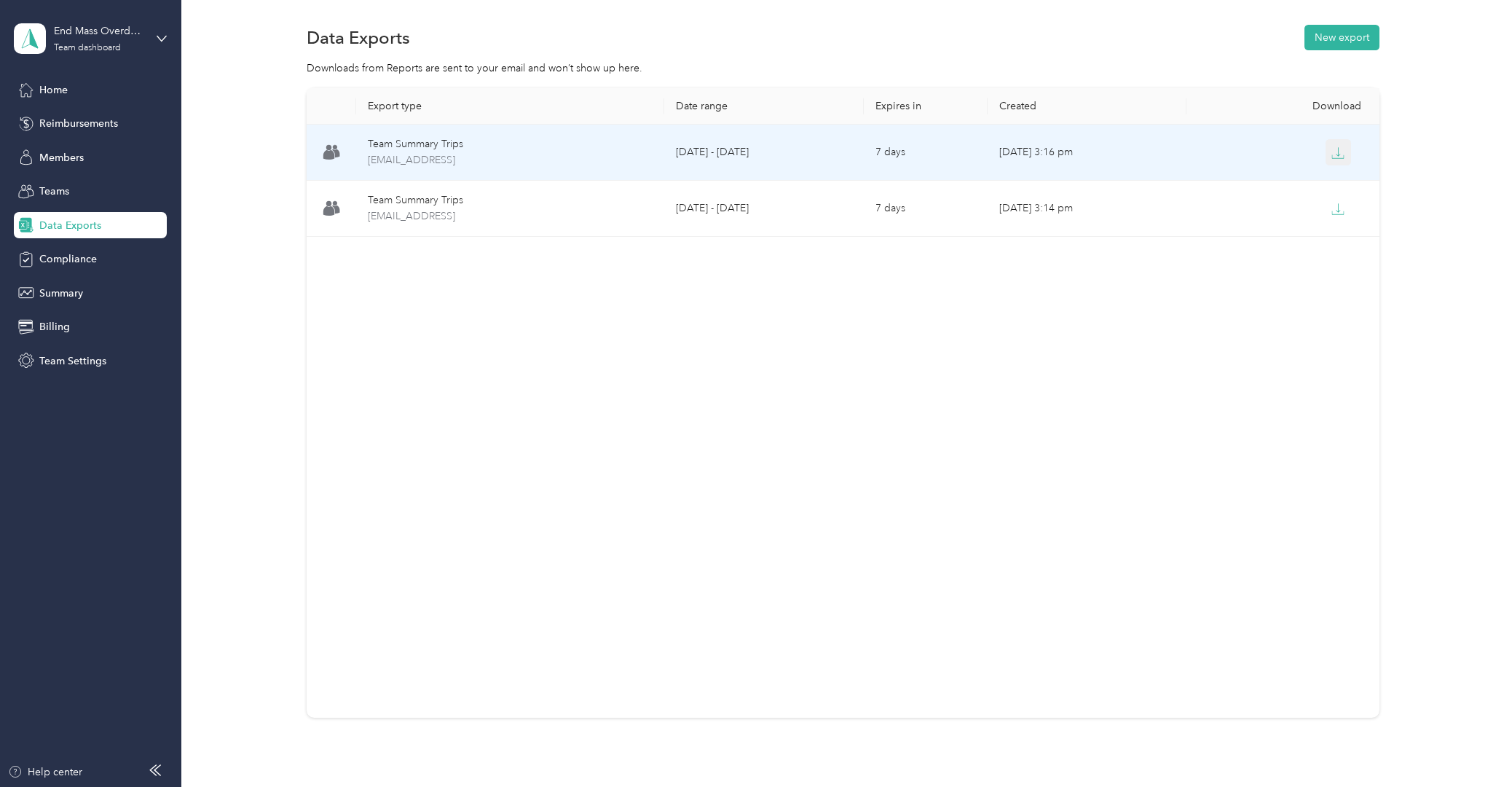
click at [1245, 151] on icon "button" at bounding box center [1338, 153] width 13 height 13
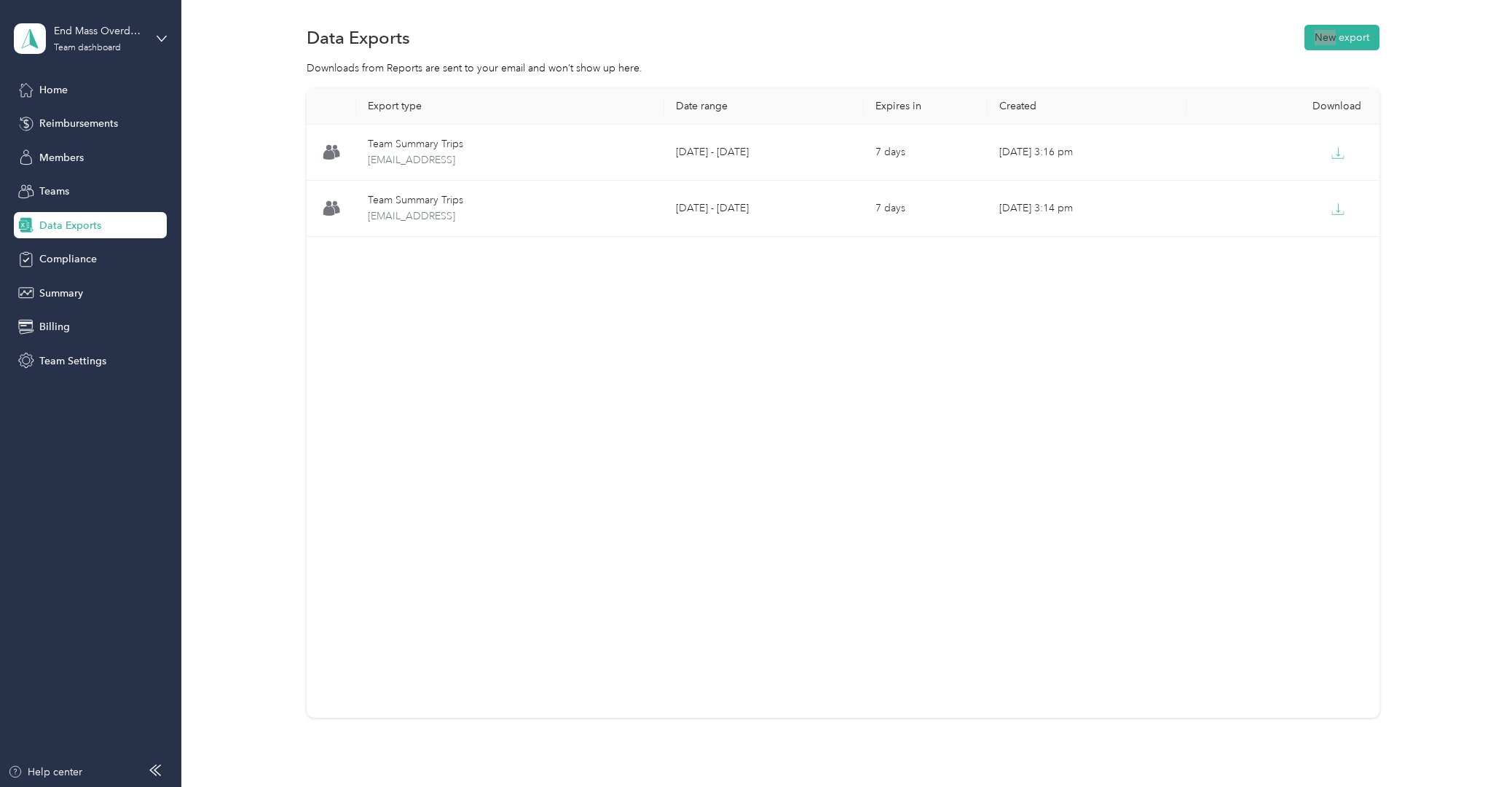
click at [1151, 4] on div "Data Exports New export Downloads from Reports are sent to your email and won’t…" at bounding box center [842, 422] width 1323 height 851
